Goal: Find specific page/section: Find specific page/section

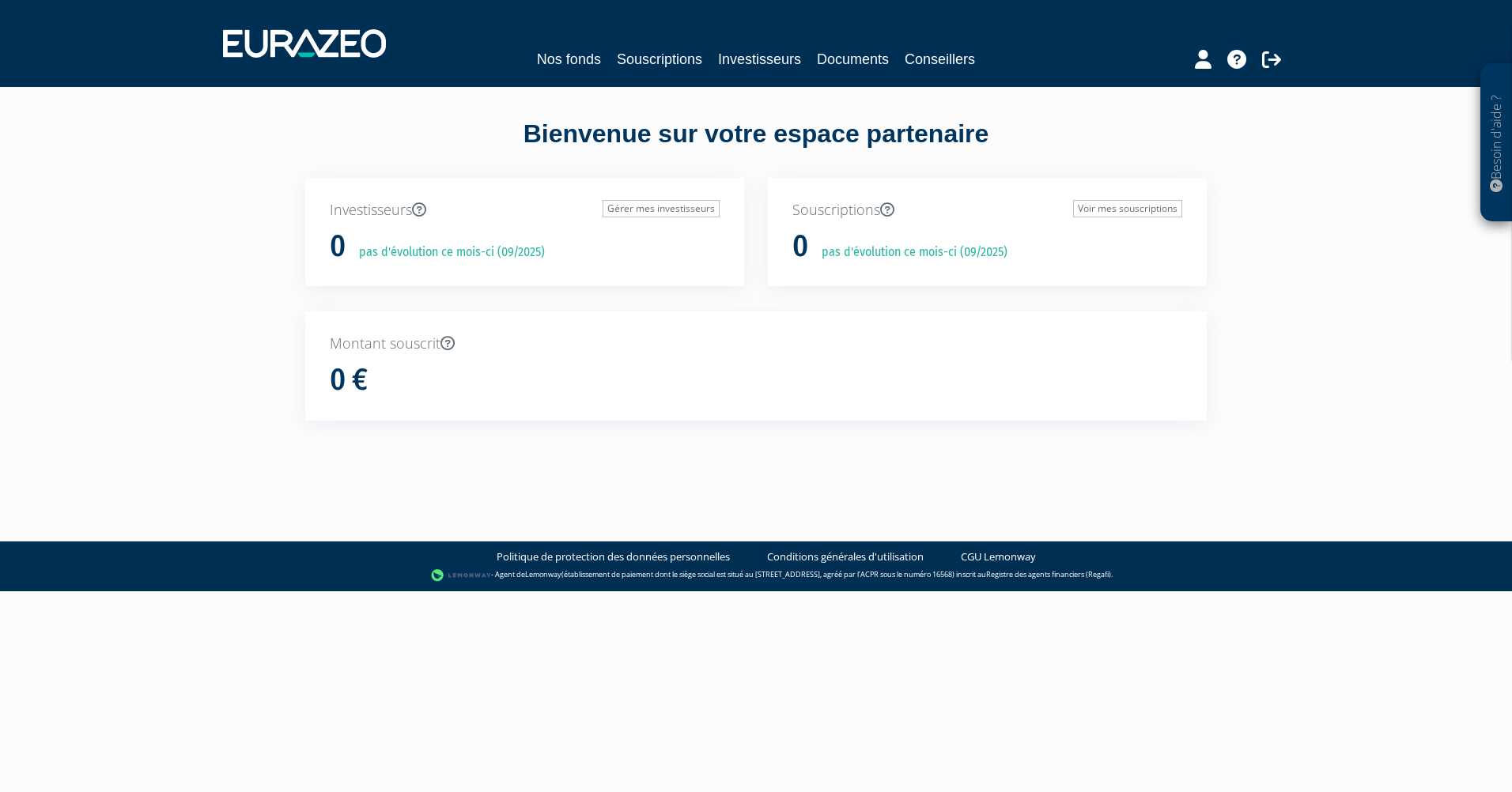
click at [769, 481] on body "Besoin d'aide ? × J'ai besoin d'aide Si vous avez une question à propos du fonc…" at bounding box center [756, 295] width 1512 height 591
click at [1202, 63] on icon at bounding box center [1202, 60] width 17 height 19
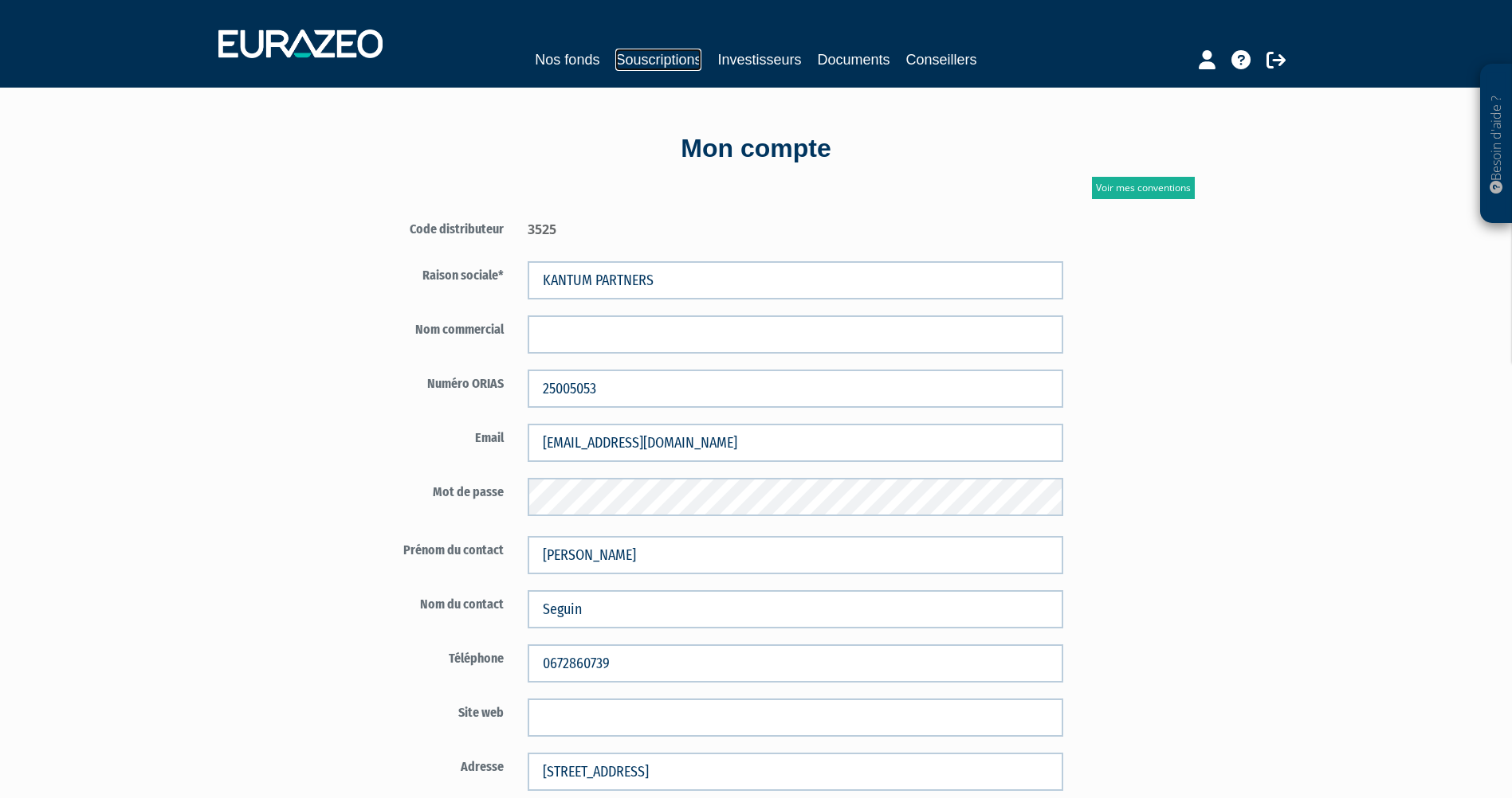
click at [668, 56] on link "Souscriptions" at bounding box center [658, 60] width 86 height 22
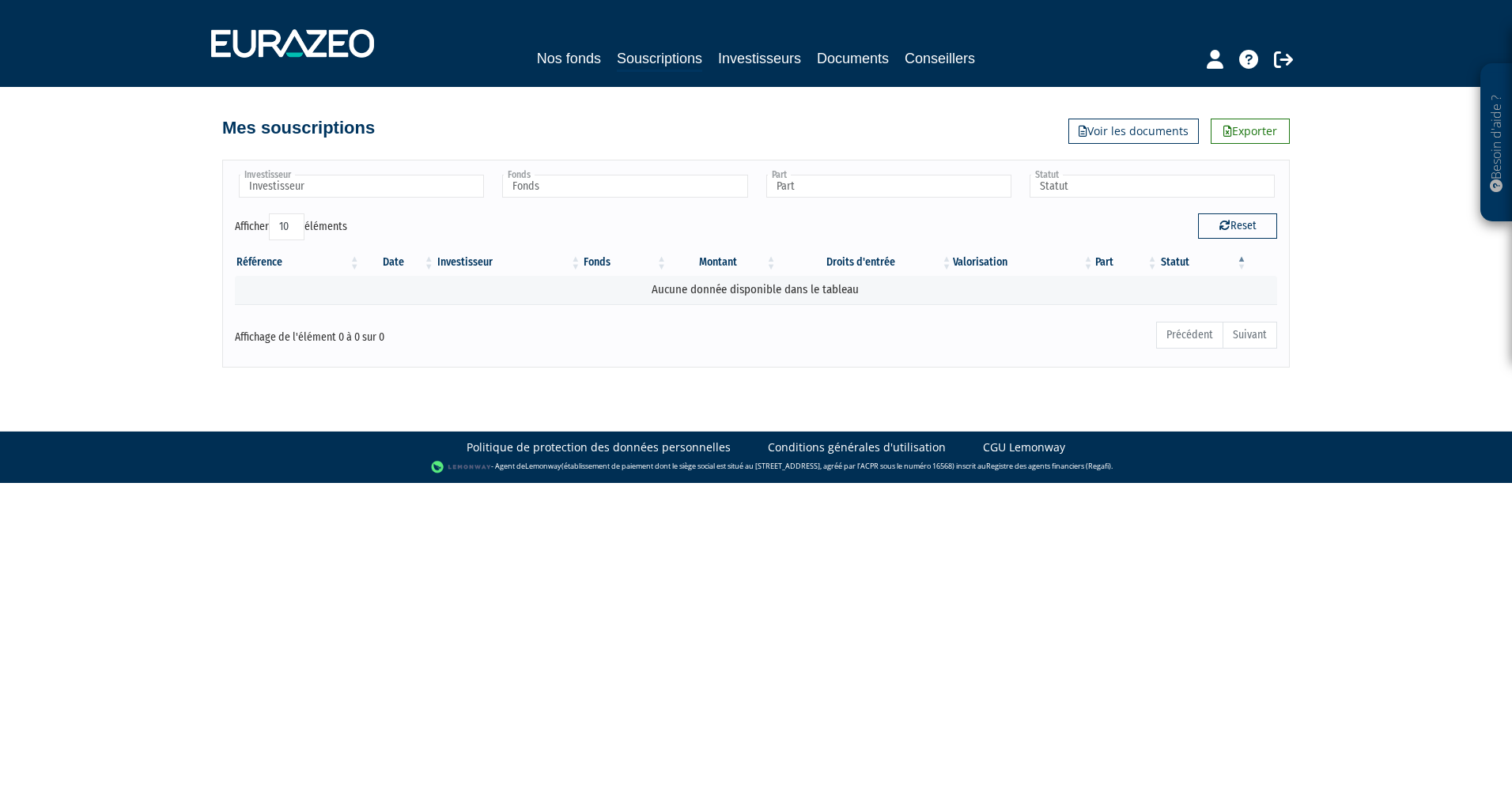
click at [125, 354] on div "Besoin d'aide ? × J'ai besoin d'aide Si vous avez une question à propos du fonc…" at bounding box center [756, 183] width 1512 height 367
click at [739, 89] on div "Mes souscriptions Exporter Voir les documents" at bounding box center [756, 116] width 902 height 57
click at [654, 22] on div "Nos fonds Souscriptions Investisseurs Documents Conseillers" at bounding box center [756, 44] width 1114 height 59
click at [657, 13] on nav "Nos fonds Souscriptions Investisseurs Documents Conseillers" at bounding box center [756, 44] width 1512 height 87
click at [686, 15] on div "Nos fonds Souscriptions Investisseurs Documents Conseillers" at bounding box center [756, 44] width 1114 height 59
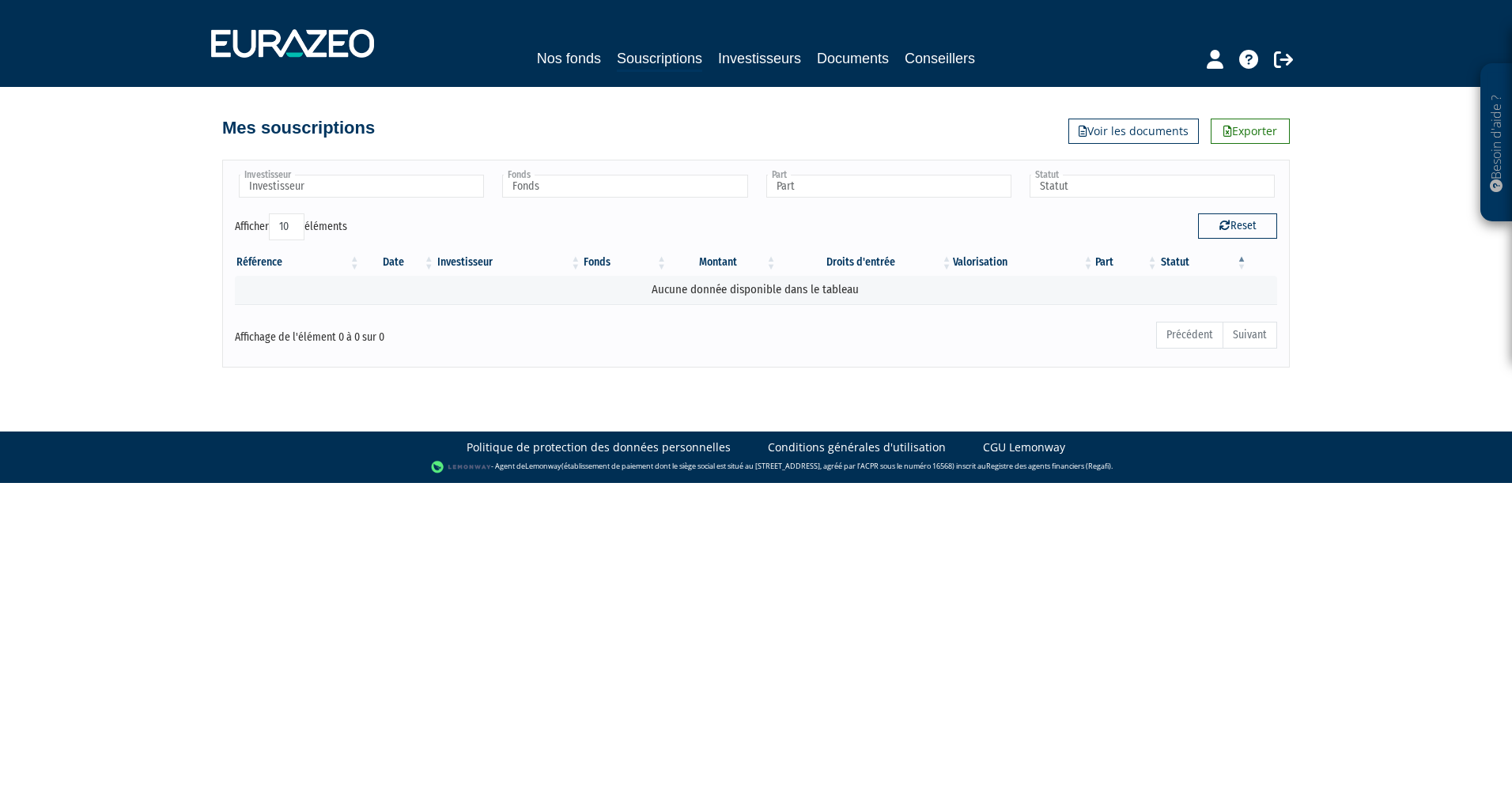
click at [797, 385] on body "Besoin d'aide ? × J'ai besoin d'aide Si vous avez une question à propos du fonc…" at bounding box center [756, 241] width 1512 height 483
